Goal: Find specific page/section: Find specific page/section

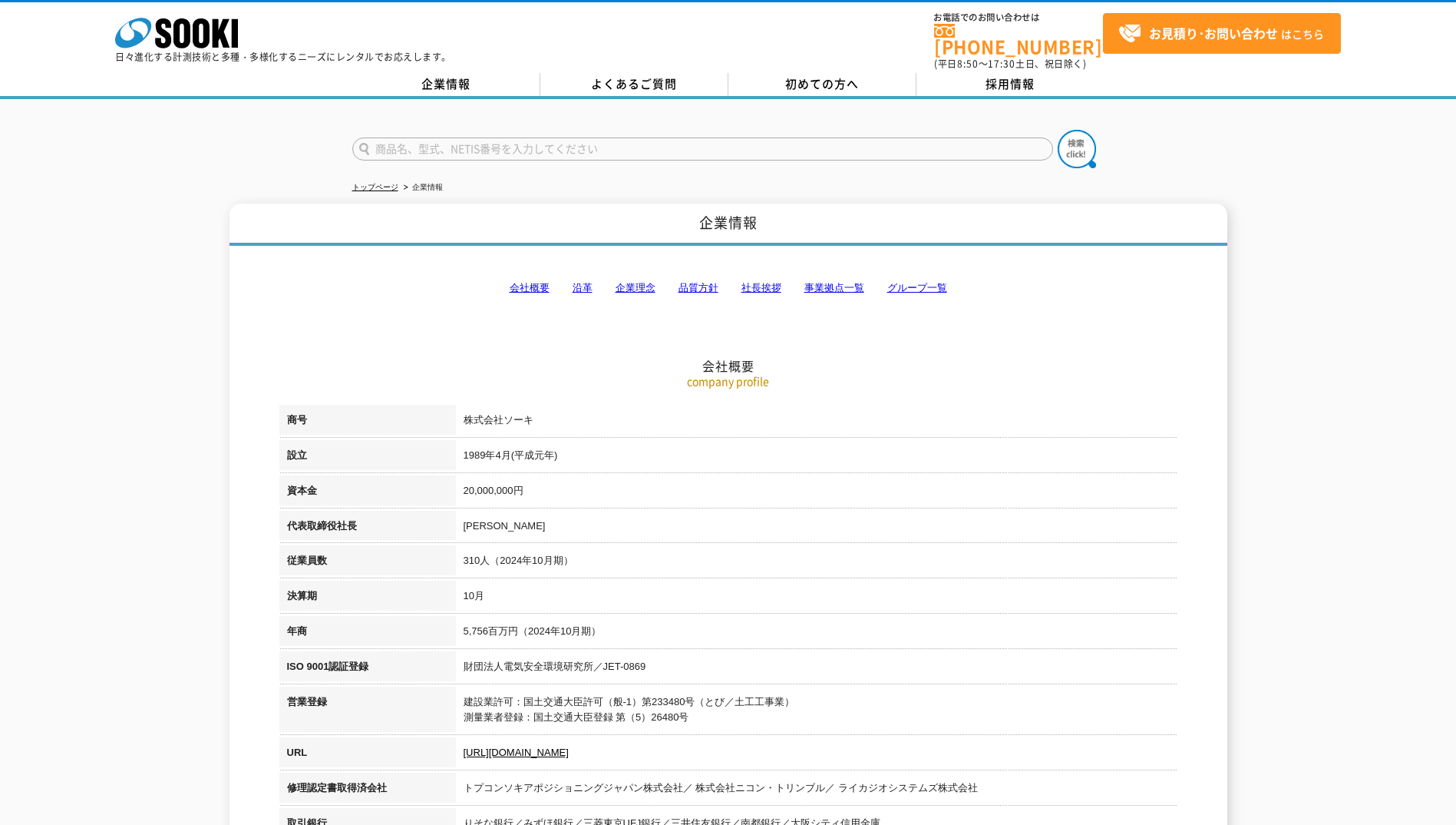
click at [819, 281] on link "事業拠点一覧" at bounding box center [835, 287] width 60 height 11
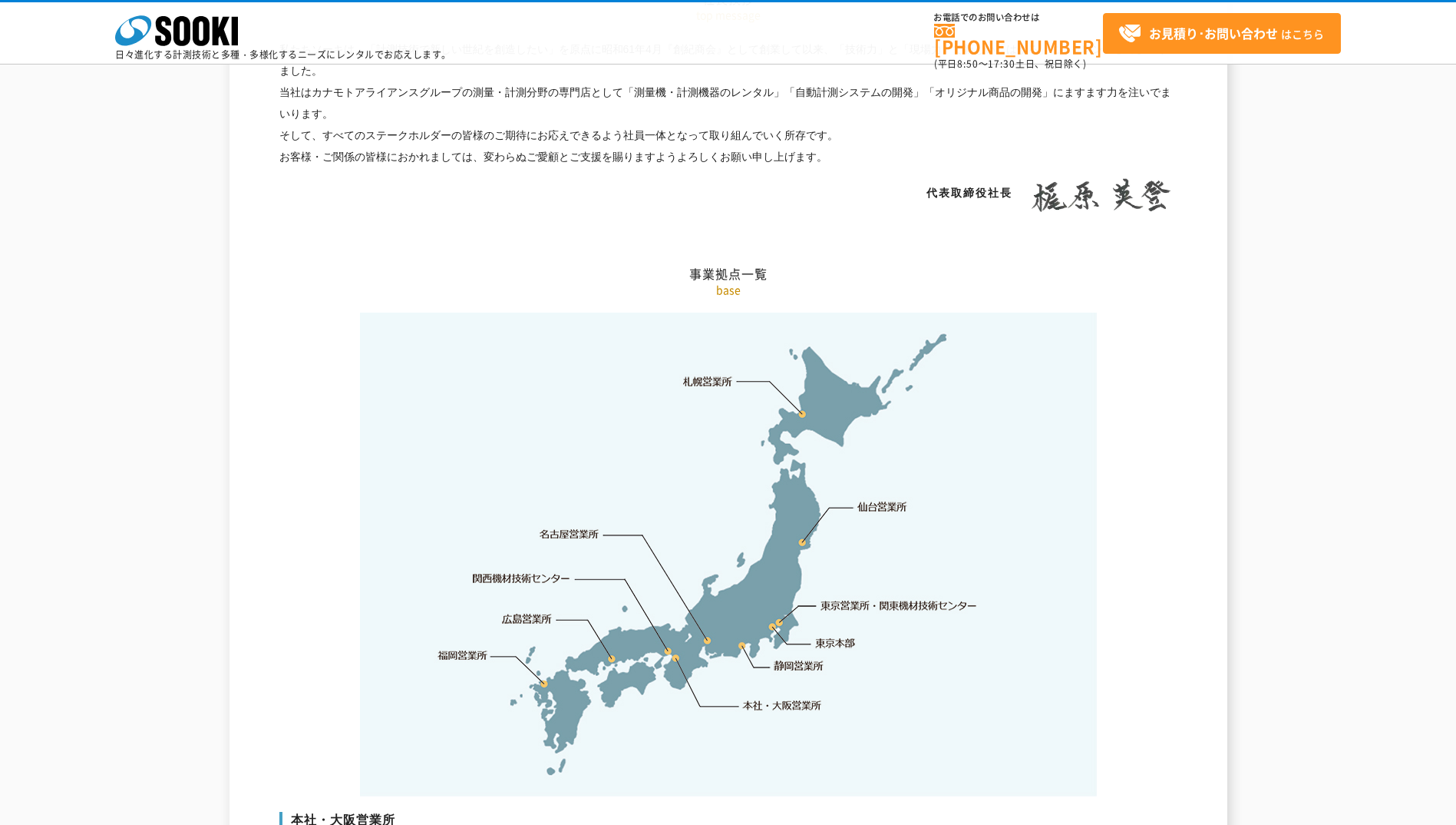
scroll to position [3083, 0]
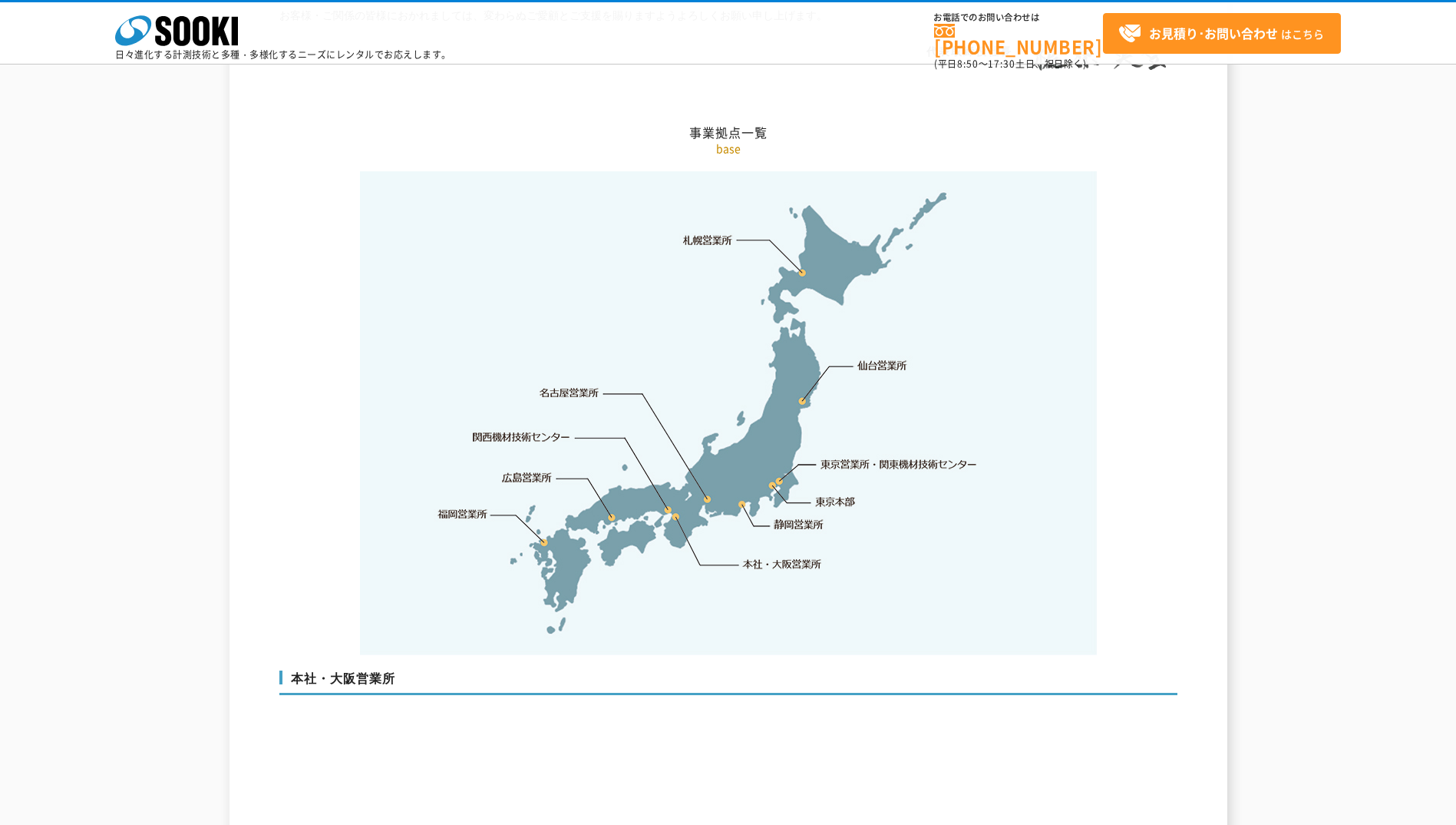
click at [536, 430] on link "関西機材技術センター" at bounding box center [521, 437] width 97 height 16
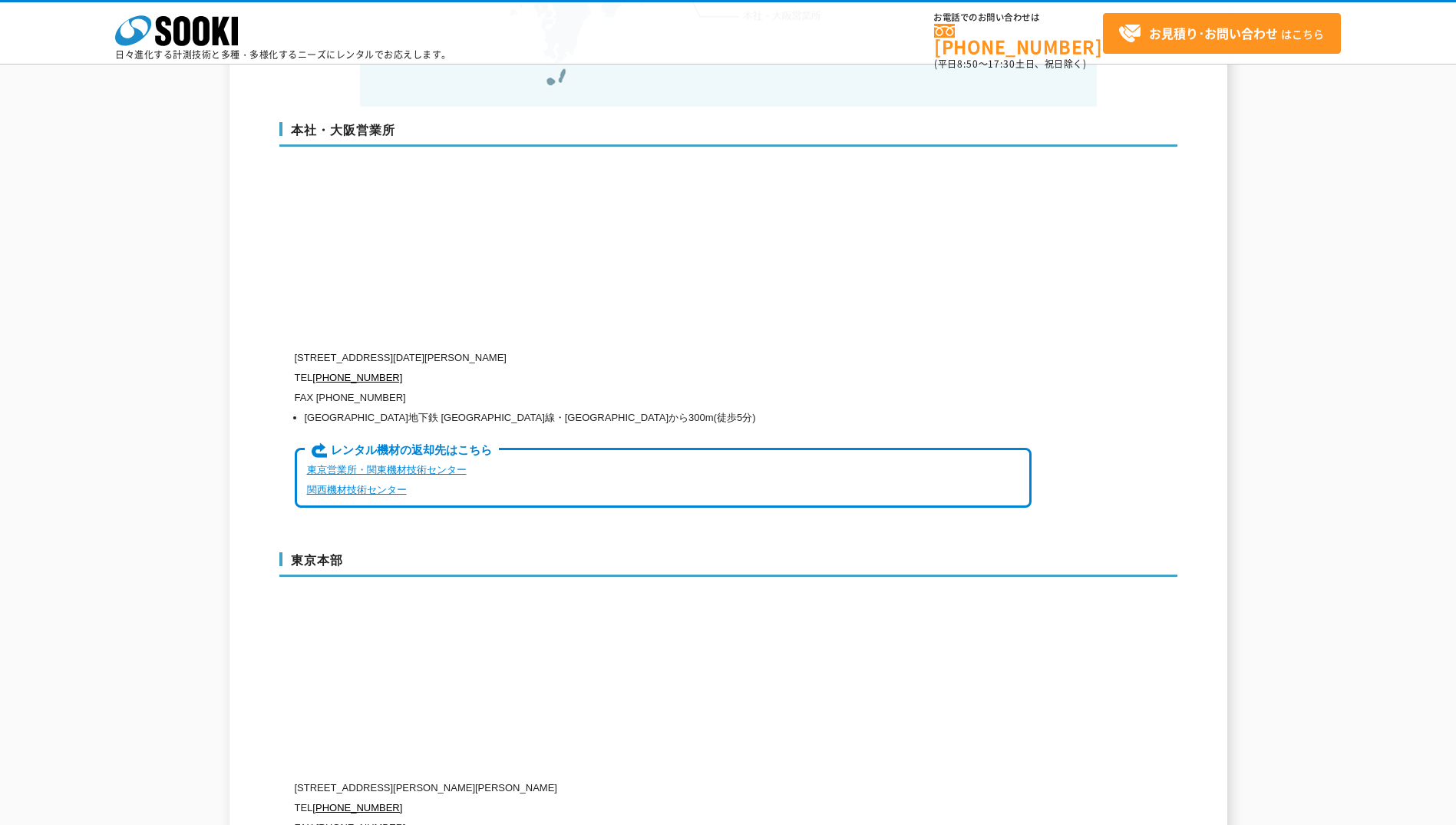
scroll to position [3626, 0]
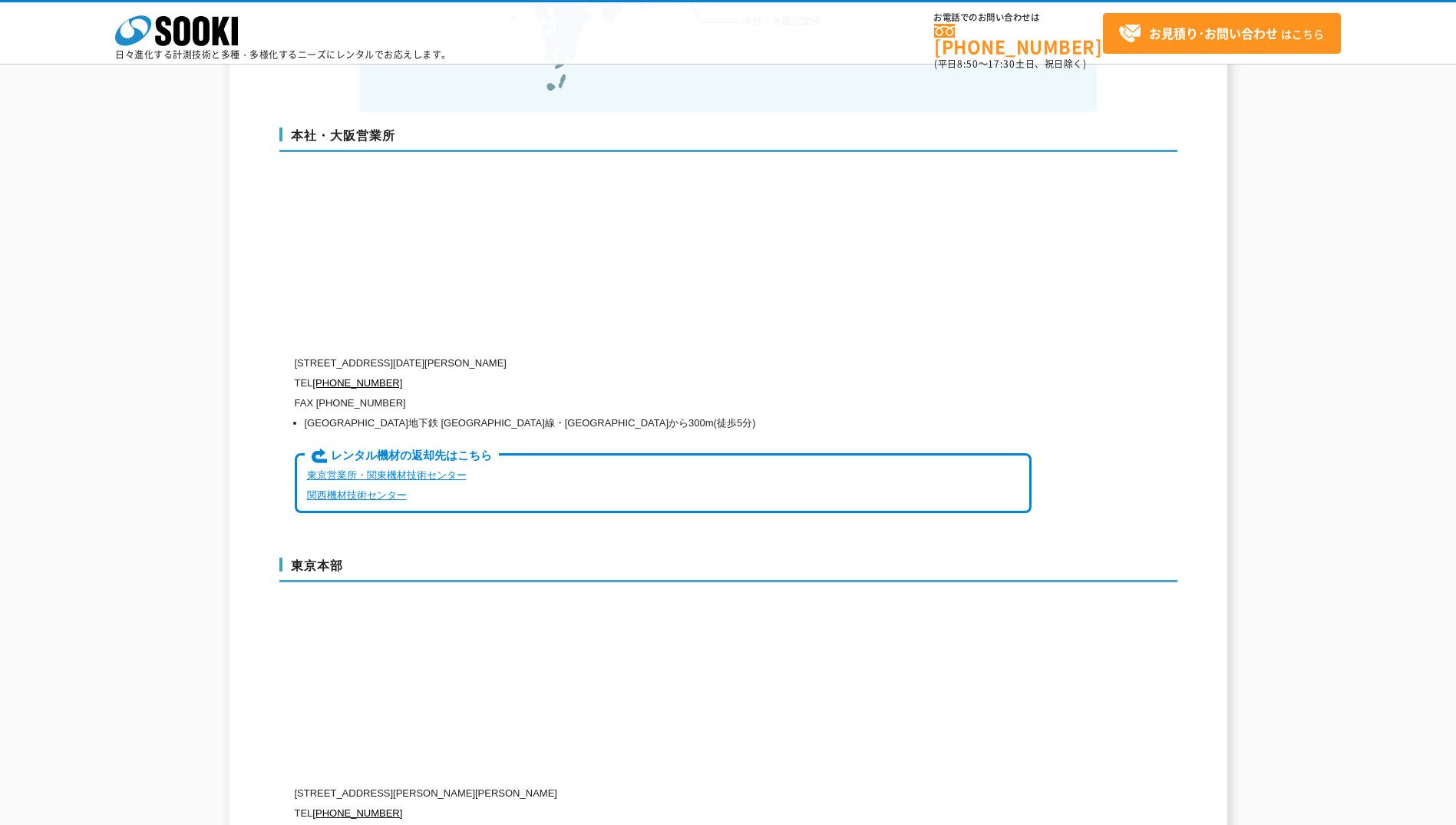
click at [346, 489] on link "関西機材技術センター" at bounding box center [357, 494] width 100 height 11
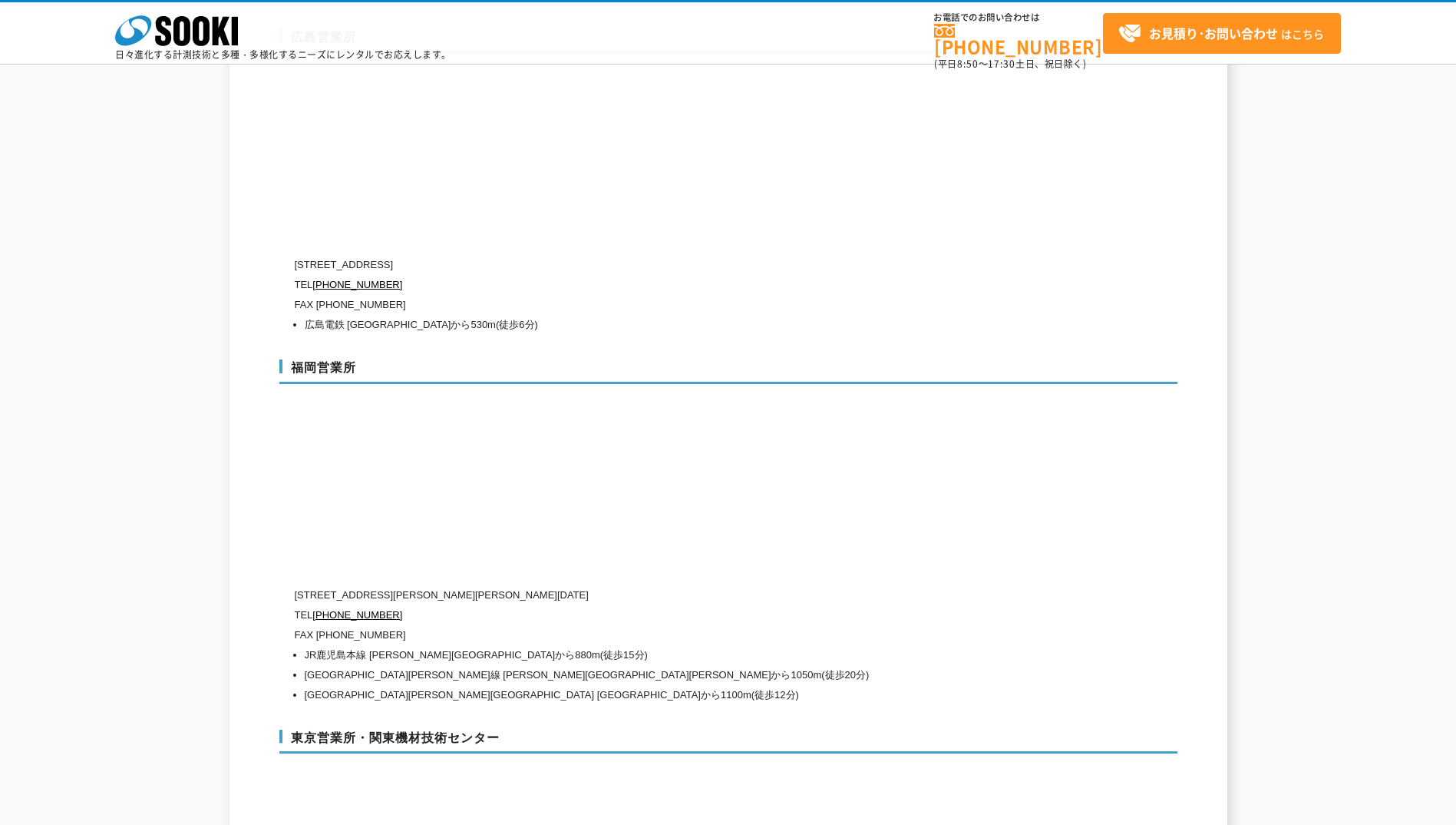
scroll to position [6774, 0]
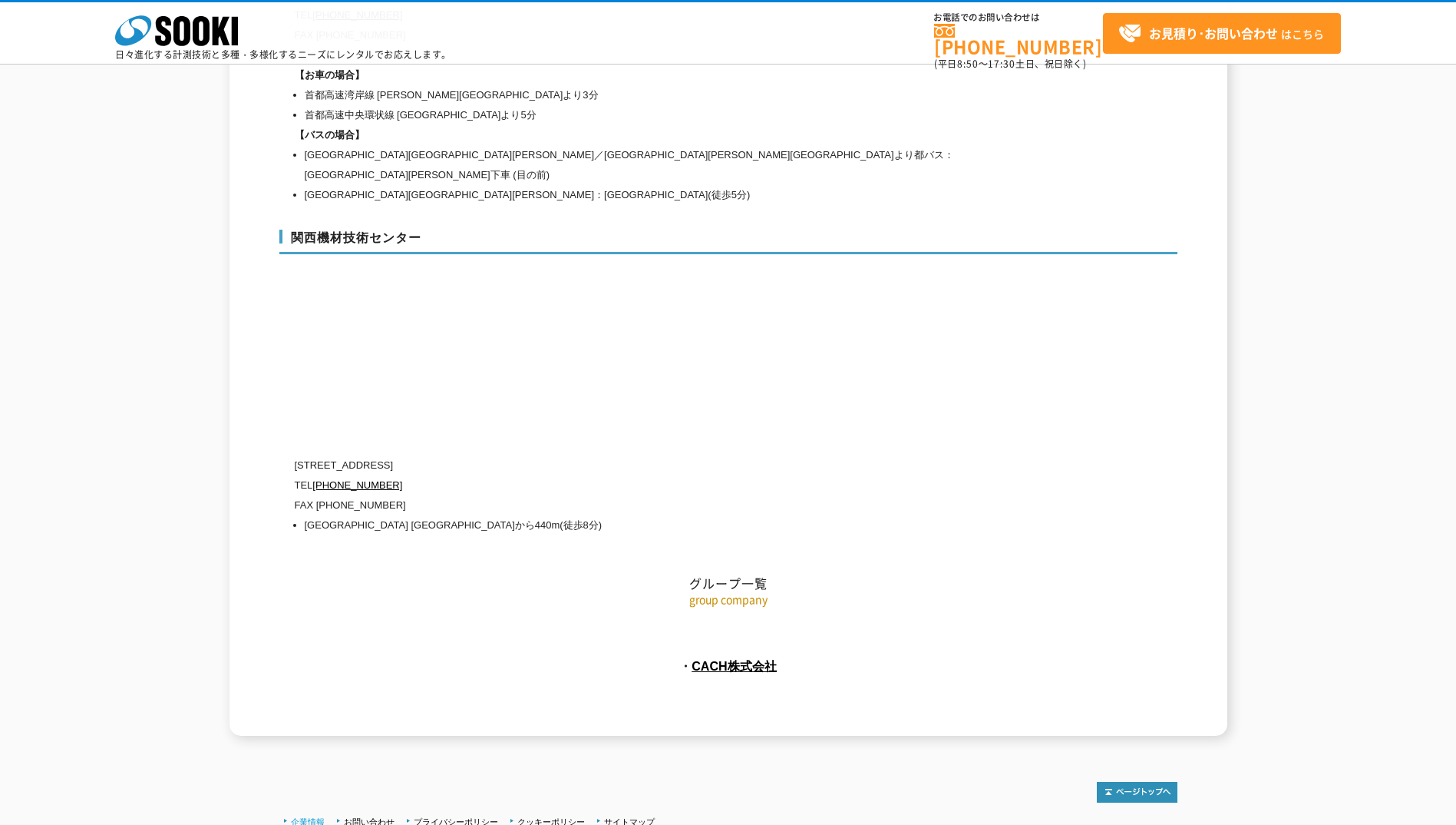
click at [295, 817] on link "企業情報" at bounding box center [308, 821] width 34 height 10
